Goal: Navigation & Orientation: Find specific page/section

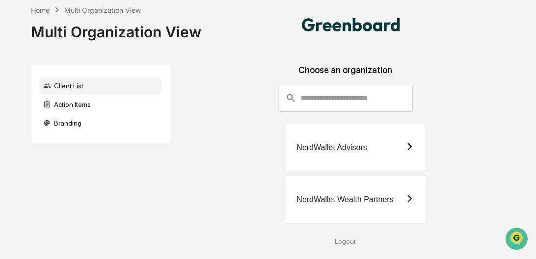
click at [344, 197] on div "NerdWallet Wealth Partners" at bounding box center [345, 199] width 97 height 9
click at [364, 134] on div "NerdWallet Advisors" at bounding box center [356, 148] width 142 height 48
click at [361, 159] on div "NerdWallet Advisors" at bounding box center [356, 148] width 142 height 48
